Goal: Navigation & Orientation: Go to known website

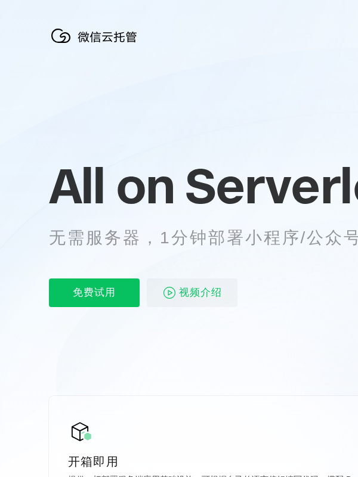
scroll to position [0, 2121]
